Goal: Transaction & Acquisition: Purchase product/service

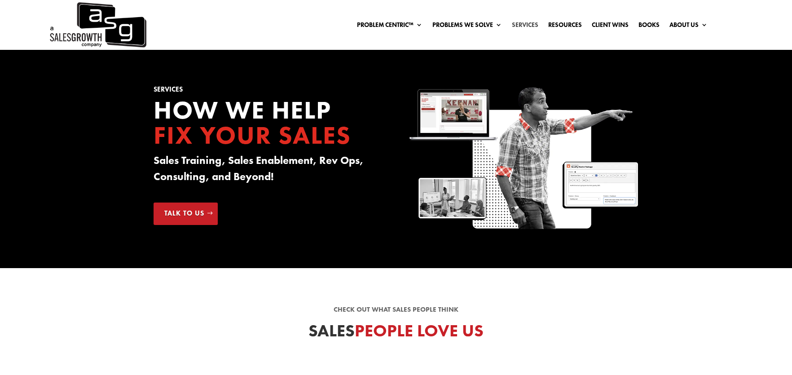
click at [520, 24] on link "Services" at bounding box center [525, 27] width 26 height 10
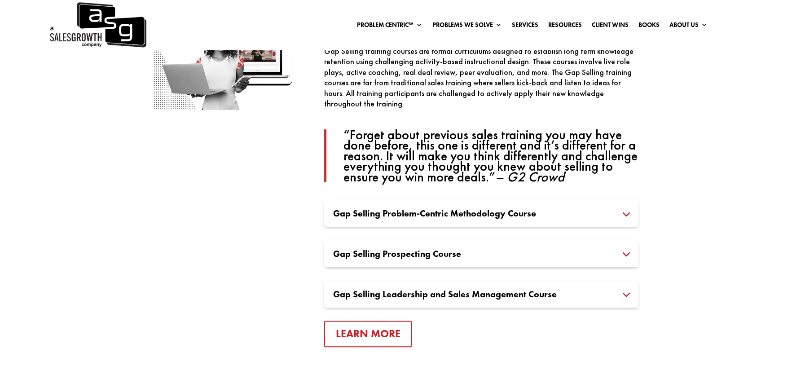
scroll to position [629, 0]
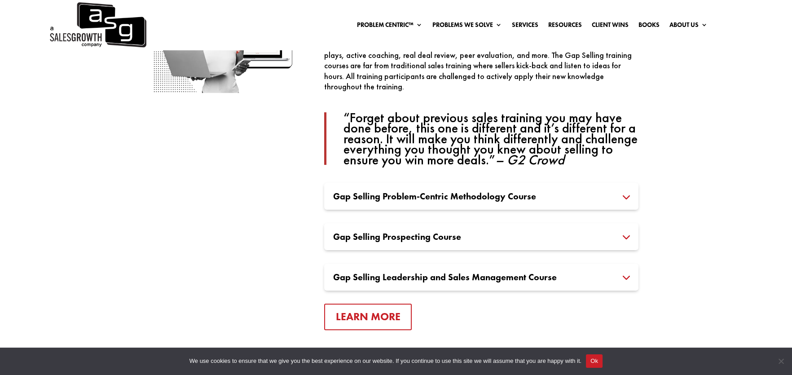
click at [448, 201] on h3 "Gap Selling Problem-Centric Methodology Course" at bounding box center [481, 196] width 296 height 9
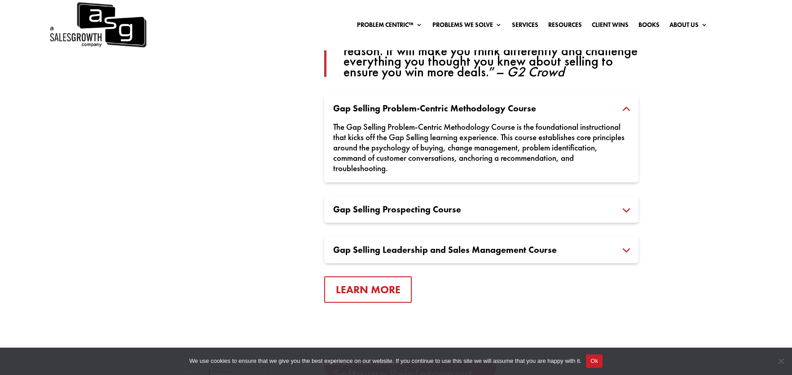
scroll to position [733, 0]
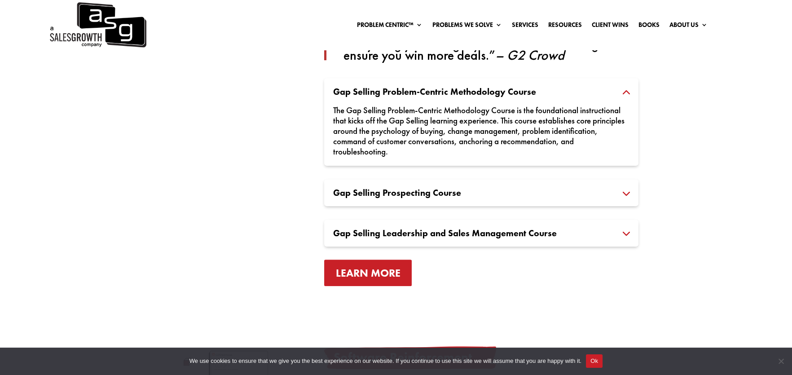
click at [389, 271] on link "Learn More" at bounding box center [368, 273] width 88 height 26
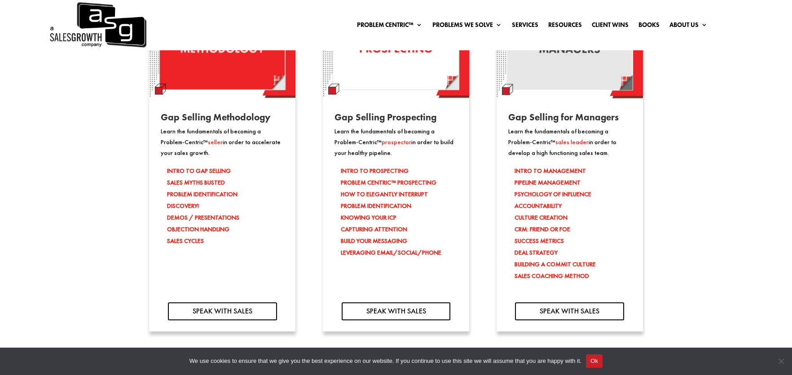
scroll to position [838, 0]
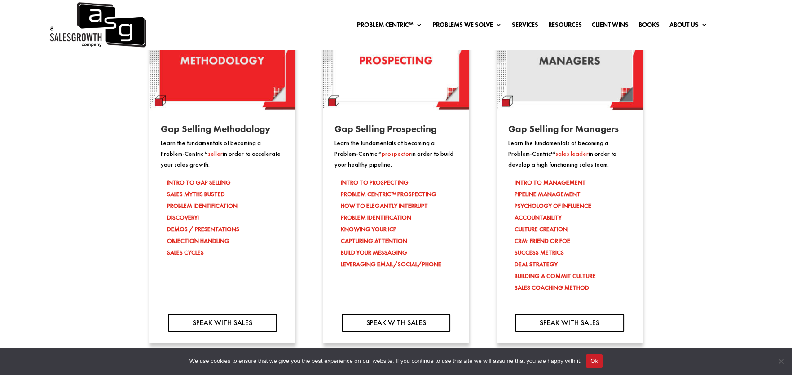
click at [201, 200] on li "SALES MYTHS BUSTED" at bounding box center [225, 194] width 116 height 12
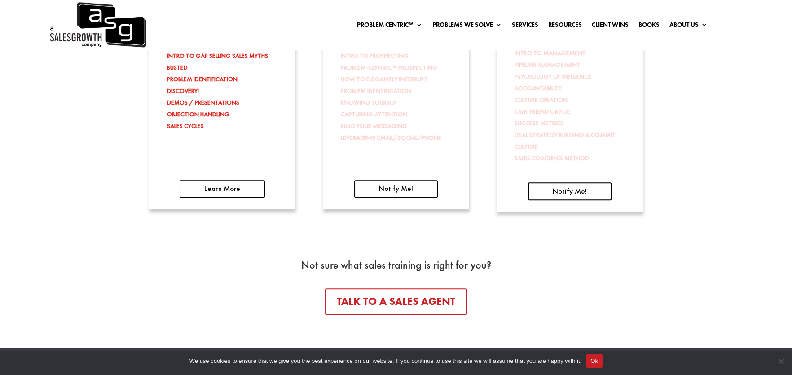
scroll to position [1571, 0]
click at [214, 194] on link "Learn More" at bounding box center [222, 189] width 85 height 18
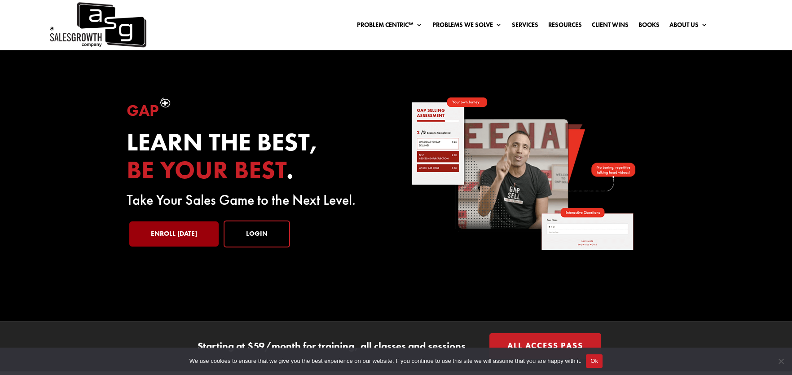
click at [207, 232] on link "Enroll Today" at bounding box center [173, 233] width 89 height 25
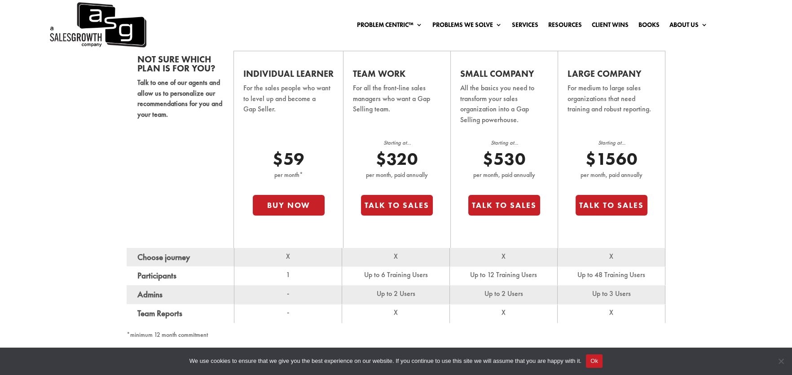
scroll to position [580, 0]
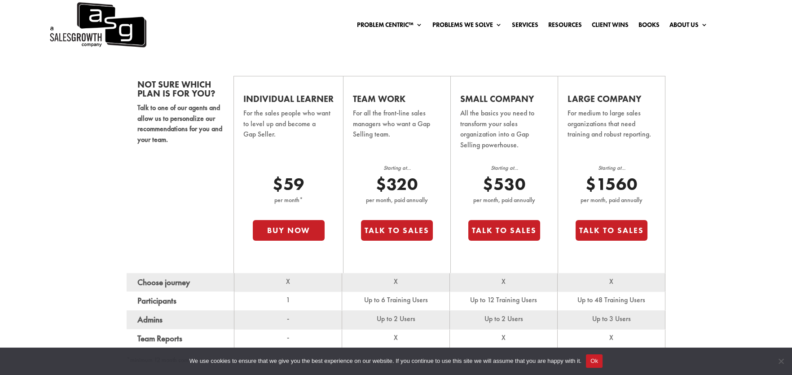
click at [292, 183] on p "$59" at bounding box center [289, 184] width 72 height 21
click at [291, 186] on p "$59" at bounding box center [289, 184] width 72 height 21
click at [300, 232] on button "Buy Now" at bounding box center [289, 230] width 72 height 21
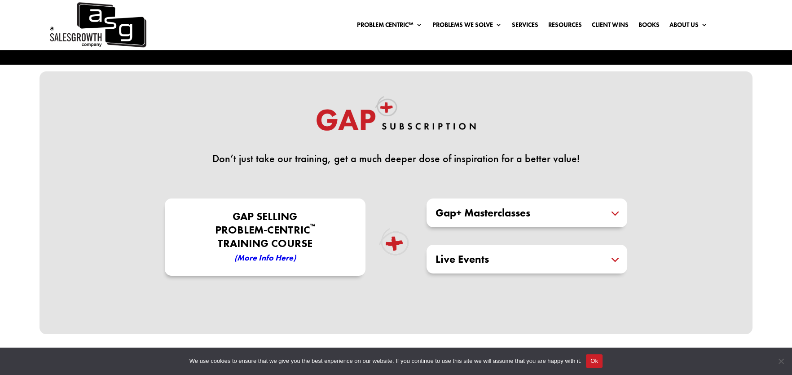
scroll to position [209, 0]
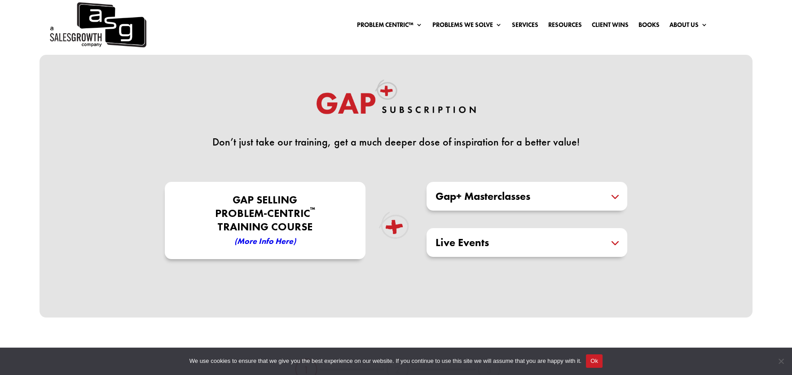
click at [612, 199] on h5 "Gap+ Masterclasses" at bounding box center [527, 196] width 183 height 11
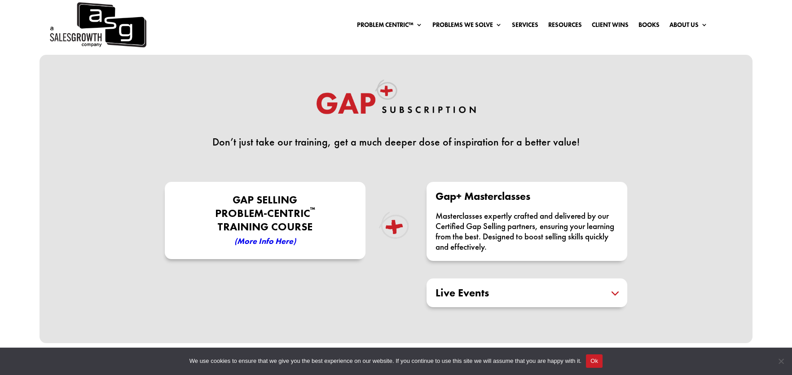
click at [616, 292] on h5 "Live Events" at bounding box center [527, 292] width 183 height 11
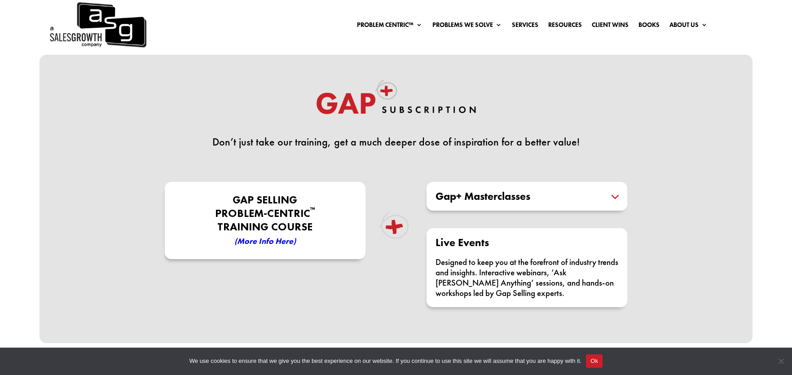
click at [600, 117] on div "Don’t just take our training, get a much deeper dose of inspiration for a bette…" at bounding box center [396, 124] width 485 height 90
click at [609, 24] on link "Client Wins" at bounding box center [610, 27] width 37 height 10
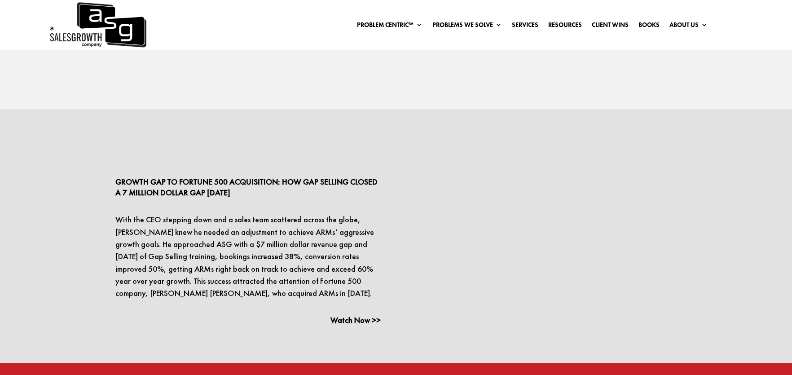
scroll to position [2132, 0]
